Goal: Transaction & Acquisition: Purchase product/service

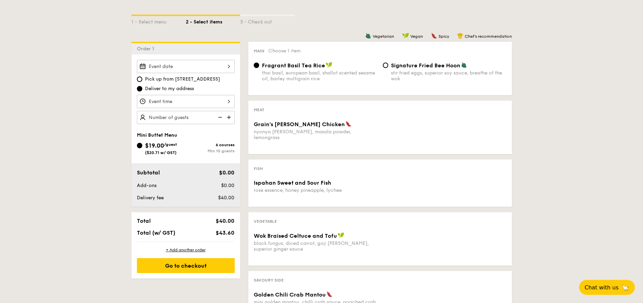
scroll to position [48, 0]
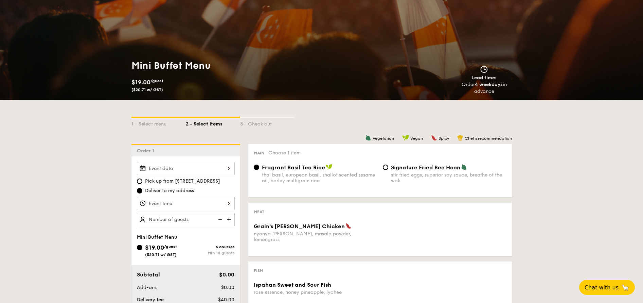
click at [231, 217] on img at bounding box center [230, 219] width 10 height 13
click at [230, 217] on img at bounding box center [230, 219] width 10 height 13
type input "20 guests"
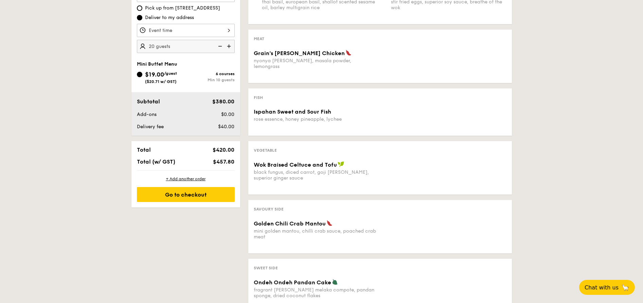
scroll to position [232, 0]
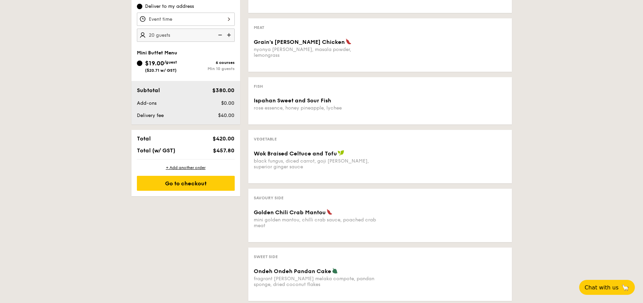
click at [221, 151] on span "$457.80" at bounding box center [223, 150] width 21 height 6
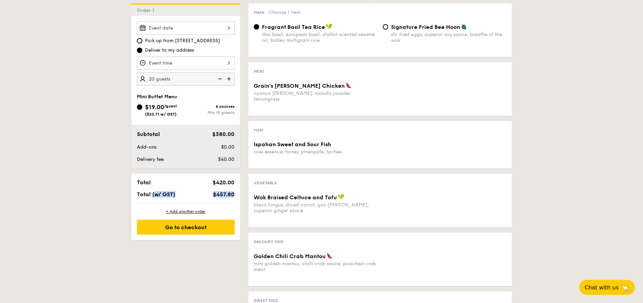
scroll to position [188, 0]
click at [102, 140] on div "1 - Select menu 2 - Select items 3 - Check out Order 1 Pick up from [STREET_ADD…" at bounding box center [321, 156] width 643 height 390
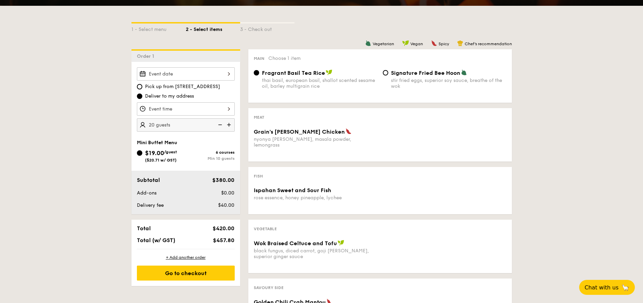
scroll to position [143, 0]
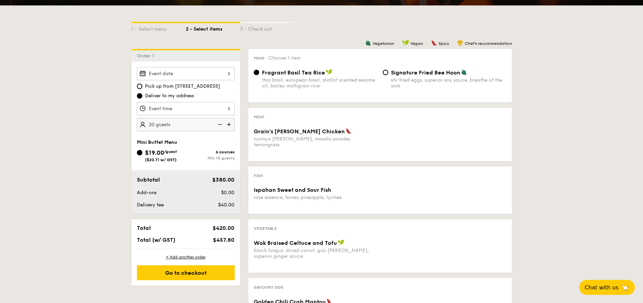
click at [415, 77] on div "stir fried eggs, superior soy sauce, breathe of the wok" at bounding box center [449, 83] width 116 height 12
click at [388, 75] on input "Signature Fried Bee Hoon stir fried eggs, superior soy sauce, breathe of the wok" at bounding box center [385, 72] width 5 height 5
radio input "true"
click at [227, 108] on input "Grain's [PERSON_NAME] Chicken nyonya [PERSON_NAME], masala powder, lemongrass" at bounding box center [186, 108] width 98 height 13
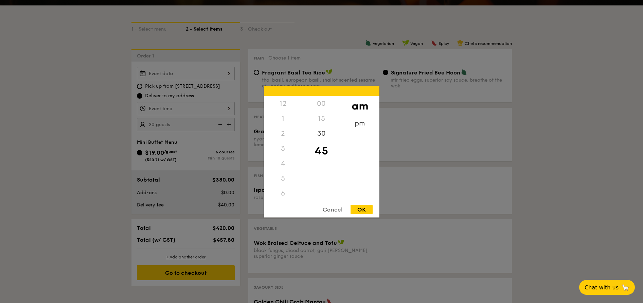
scroll to position [75, 0]
click at [220, 89] on div at bounding box center [321, 151] width 643 height 303
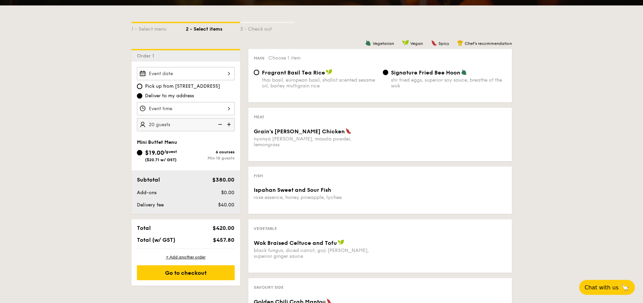
click at [192, 103] on input "Grain's [PERSON_NAME] Chicken nyonya [PERSON_NAME], masala powder, lemongrass" at bounding box center [186, 108] width 98 height 13
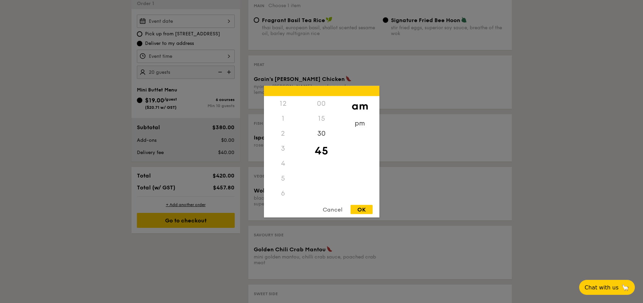
scroll to position [180, 0]
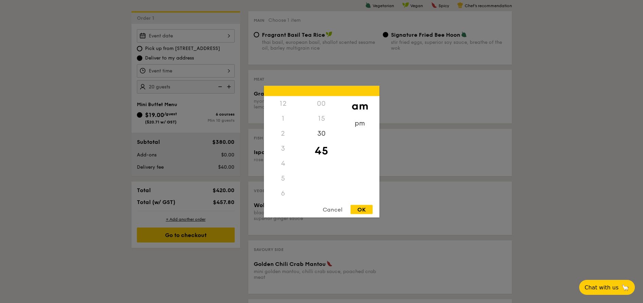
click at [283, 103] on div "12" at bounding box center [283, 103] width 38 height 15
click at [285, 105] on div "12" at bounding box center [283, 103] width 38 height 15
click at [322, 138] on div "30" at bounding box center [321, 136] width 38 height 20
click at [356, 124] on div "pm" at bounding box center [360, 126] width 38 height 20
click at [279, 105] on div "12" at bounding box center [283, 106] width 38 height 20
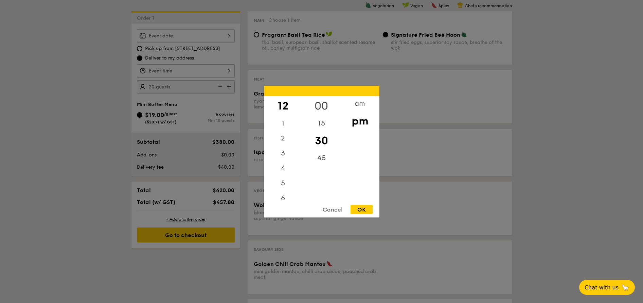
click at [320, 104] on div "00" at bounding box center [321, 106] width 38 height 20
click at [367, 210] on div "OK" at bounding box center [362, 209] width 22 height 9
type input "12:00PM"
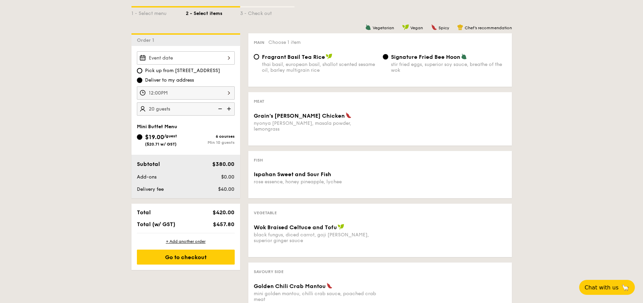
scroll to position [127, 0]
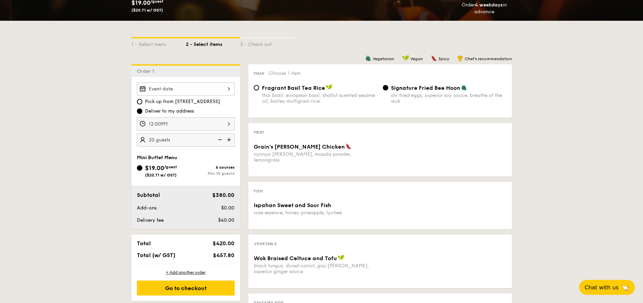
click at [176, 88] on input "Grain's [PERSON_NAME] Chicken nyonya [PERSON_NAME], masala powder, lemongrass" at bounding box center [186, 88] width 98 height 13
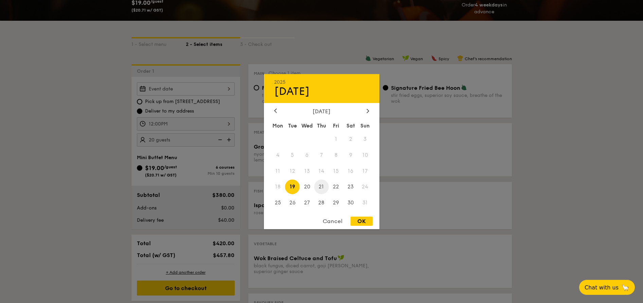
click at [322, 184] on span "21" at bounding box center [321, 186] width 15 height 15
click at [360, 220] on div "OK" at bounding box center [362, 220] width 22 height 9
type input "[DATE]"
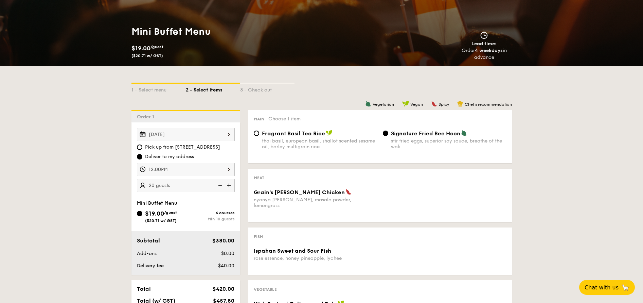
scroll to position [95, 0]
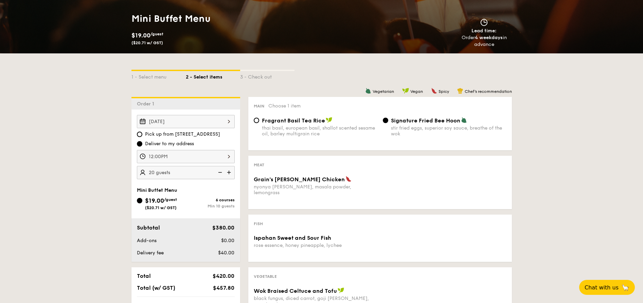
drag, startPoint x: 472, startPoint y: 302, endPoint x: 559, endPoint y: 299, distance: 86.7
click at [559, 299] on div "1 - Select menu 2 - Select items 3 - Check out Order 1 [DATE] Pick up from [STR…" at bounding box center [321, 248] width 643 height 390
click at [350, 267] on div "Vegetable Wok Braised Celtuce and Tofu black fungus, diced carrot, goji [PERSON…" at bounding box center [380, 293] width 264 height 53
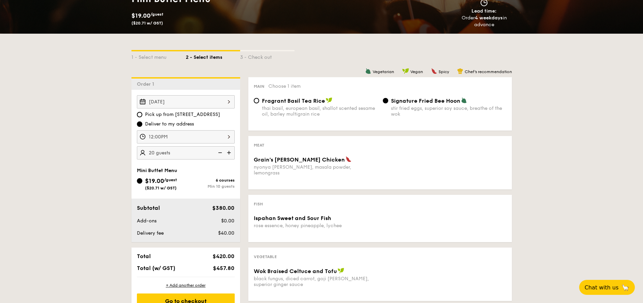
scroll to position [114, 0]
click at [34, 161] on div "1 - Select menu 2 - Select items 3 - Check out Order 1 [DATE] Pick up from [STR…" at bounding box center [321, 229] width 643 height 390
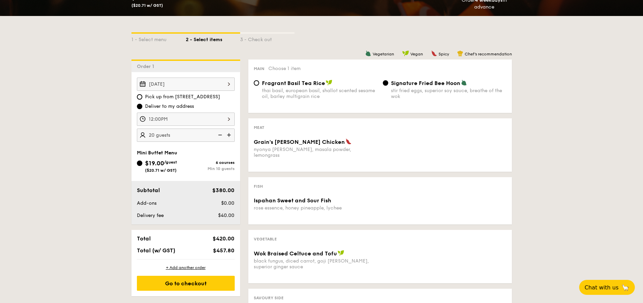
scroll to position [130, 0]
